Goal: Check status: Check status

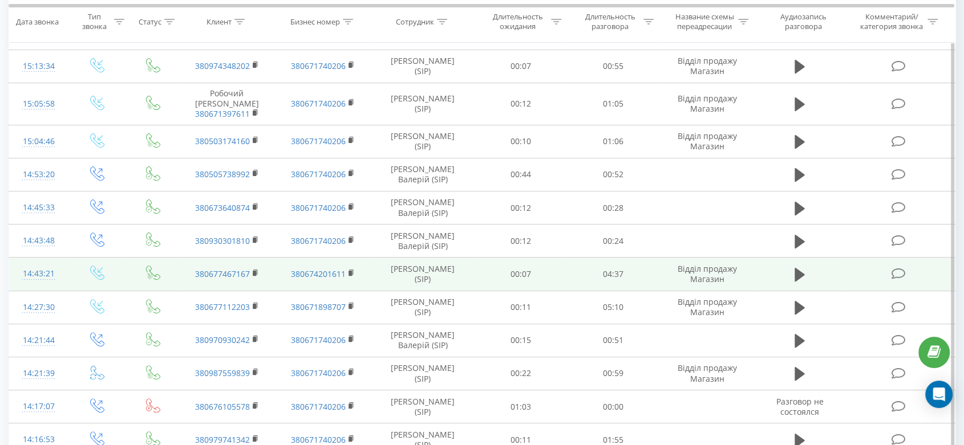
scroll to position [317, 0]
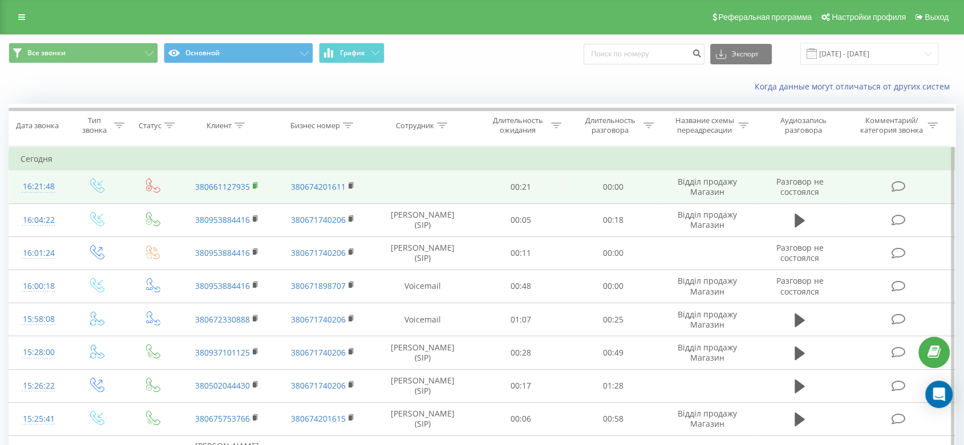
click at [253, 189] on icon at bounding box center [256, 186] width 6 height 8
